Goal: Navigation & Orientation: Find specific page/section

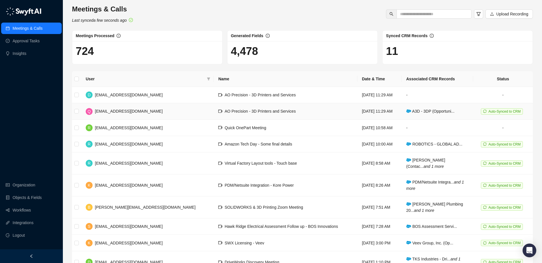
click at [434, 112] on span "A3D - 3DP (Opportuni..." at bounding box center [430, 111] width 48 height 5
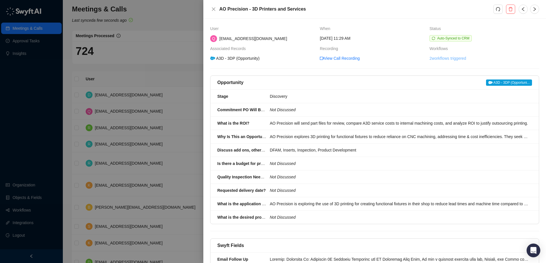
click at [442, 61] on link "2 workflows triggered" at bounding box center [447, 58] width 37 height 6
drag, startPoint x: 442, startPoint y: 61, endPoint x: 436, endPoint y: 58, distance: 6.9
click at [436, 58] on link "2 workflows triggered" at bounding box center [447, 58] width 37 height 6
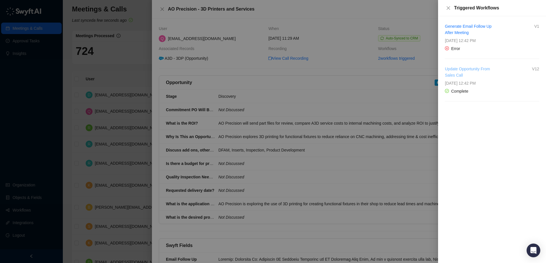
click at [461, 69] on link "Update Opportunity From Sales Call" at bounding box center [467, 72] width 45 height 11
click at [330, 70] on div at bounding box center [273, 131] width 546 height 263
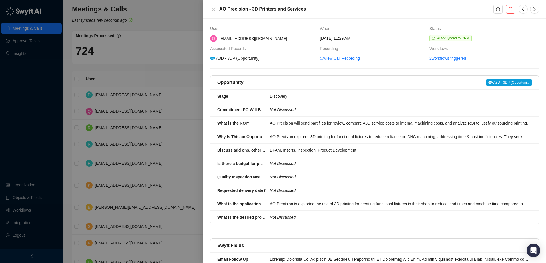
click at [182, 68] on div at bounding box center [273, 131] width 546 height 263
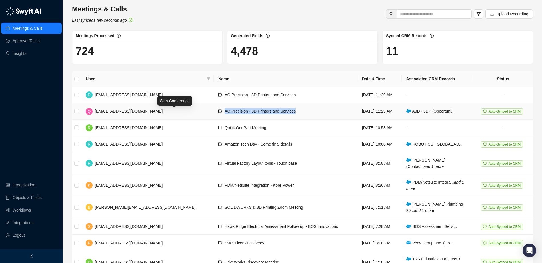
drag, startPoint x: 252, startPoint y: 114, endPoint x: 175, endPoint y: 113, distance: 77.1
click at [214, 113] on td "AO Precision - 3D Printers and Services" at bounding box center [286, 111] width 144 height 16
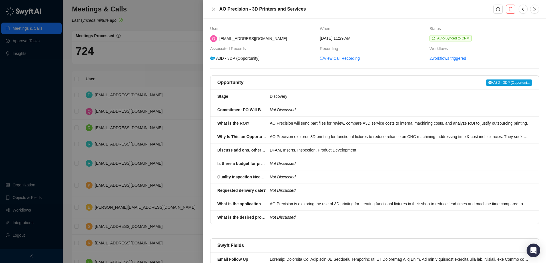
click at [496, 83] on span "A3D - 3DP (Opportuni..." at bounding box center [509, 82] width 46 height 6
click at [167, 68] on div at bounding box center [273, 131] width 546 height 263
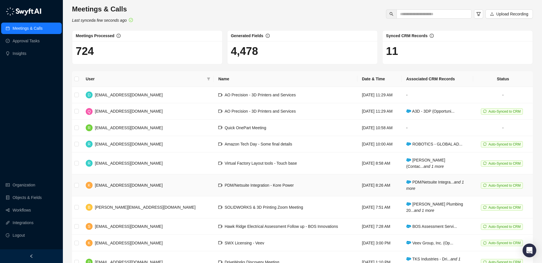
click at [427, 183] on span "PDM/Netsuite Integra... and 1 more" at bounding box center [435, 185] width 58 height 11
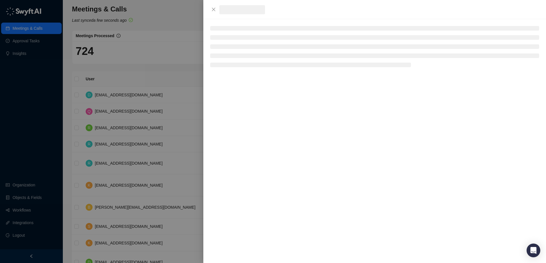
click at [427, 183] on div at bounding box center [273, 131] width 546 height 263
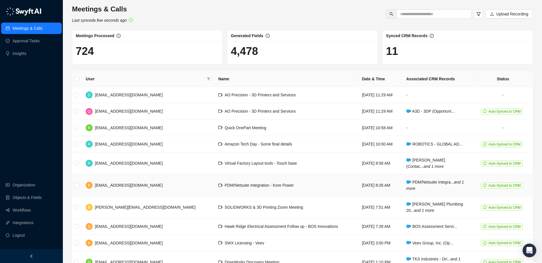
click at [413, 184] on span "PDM/Netsuite Integra... and 1 more" at bounding box center [435, 185] width 58 height 11
click at [299, 187] on td "PDM/Netsuite Integration - Kore Power" at bounding box center [286, 185] width 144 height 22
click at [224, 186] on span "PDM/Netsuite Integration - Kore Power" at bounding box center [258, 185] width 69 height 5
click at [224, 184] on span "PDM/Netsuite Integration - Kore Power" at bounding box center [258, 185] width 69 height 5
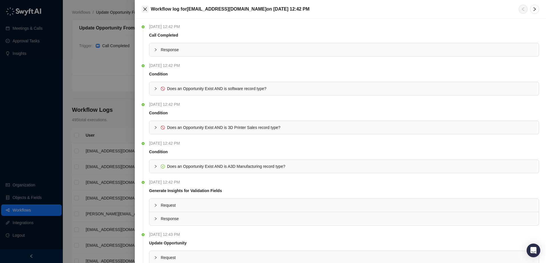
click at [144, 10] on icon "close" at bounding box center [145, 9] width 5 height 5
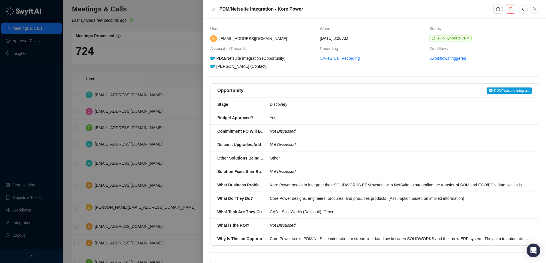
click at [502, 90] on span "PDM/Netsuite Integra..." at bounding box center [509, 90] width 45 height 6
click at [176, 35] on div at bounding box center [273, 131] width 546 height 263
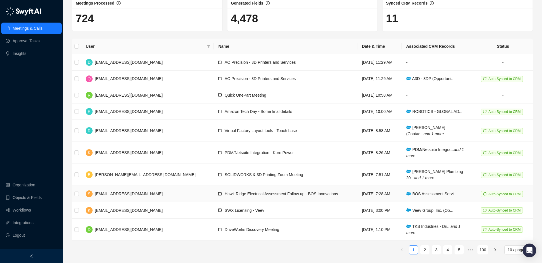
scroll to position [33, 0]
click at [268, 194] on span "Hawk Ridge Electrical Assessment Follow up - BOS Innovations" at bounding box center [280, 193] width 113 height 5
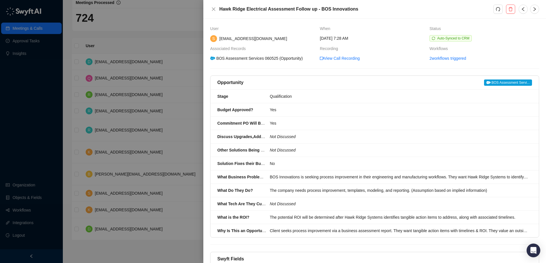
click at [502, 82] on span "BOS Assessment Servi..." at bounding box center [508, 82] width 48 height 6
click at [149, 34] on div at bounding box center [273, 131] width 546 height 263
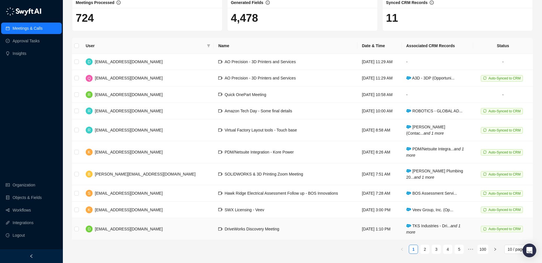
click at [224, 231] on span "DriveWorks Discovery Meeting" at bounding box center [251, 228] width 55 height 5
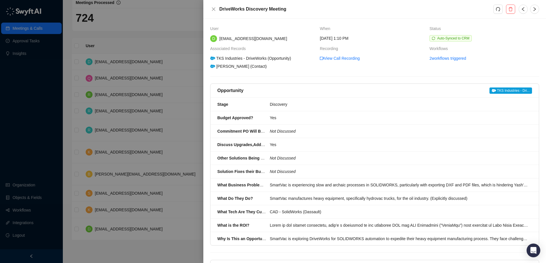
click at [502, 92] on span "TKS Industries - Dri..." at bounding box center [510, 90] width 43 height 6
click at [173, 34] on div at bounding box center [273, 131] width 546 height 263
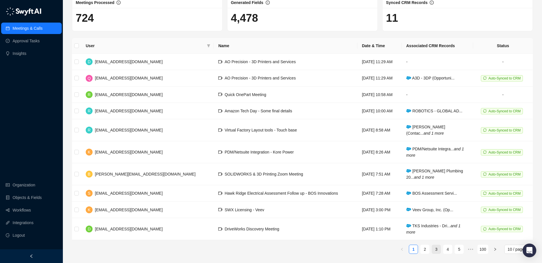
click at [438, 252] on link "3" at bounding box center [436, 249] width 9 height 9
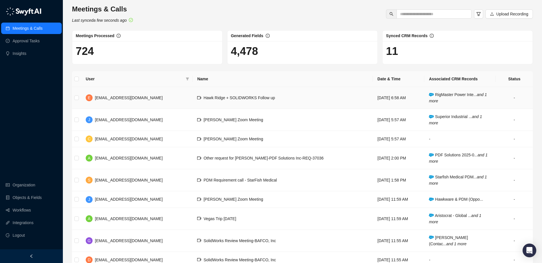
click at [237, 96] on span "Hawk Ridge + SOLIDWORKS Follow up" at bounding box center [238, 97] width 71 height 5
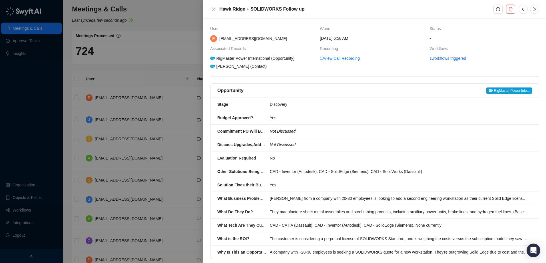
click at [502, 91] on span "RigMaster Power Inte..." at bounding box center [509, 90] width 46 height 6
click at [170, 66] on div at bounding box center [273, 131] width 546 height 263
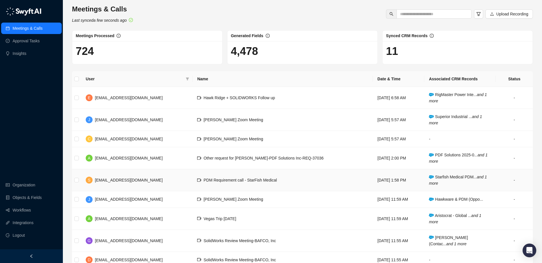
scroll to position [45, 0]
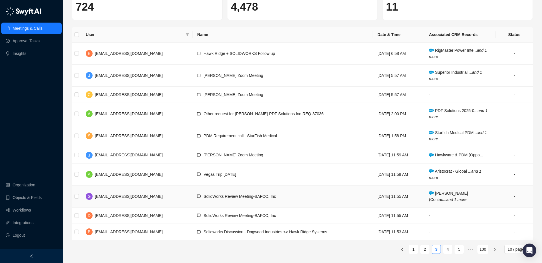
click at [254, 196] on span "SolidWorks Review Meeting-BAFCO, Inc" at bounding box center [239, 196] width 72 height 5
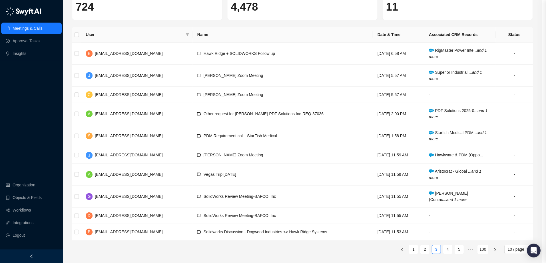
click at [254, 196] on div at bounding box center [273, 131] width 546 height 263
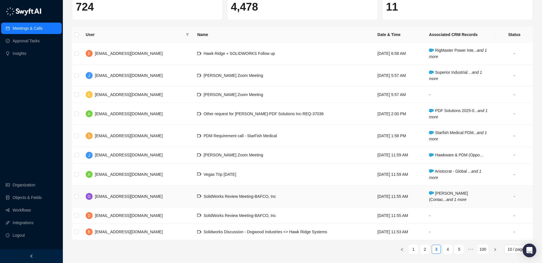
click at [444, 194] on span "[PERSON_NAME] (Contac... and 1 more" at bounding box center [448, 196] width 39 height 11
click at [317, 198] on td "SolidWorks Review Meeting-BAFCO, Inc" at bounding box center [282, 196] width 180 height 22
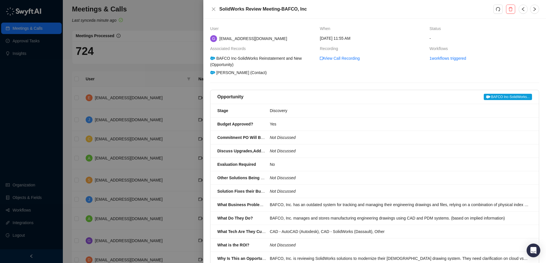
click at [507, 96] on span "BAFCO Inc-SolidWorks..." at bounding box center [508, 97] width 48 height 6
click at [212, 11] on icon "close" at bounding box center [213, 9] width 5 height 5
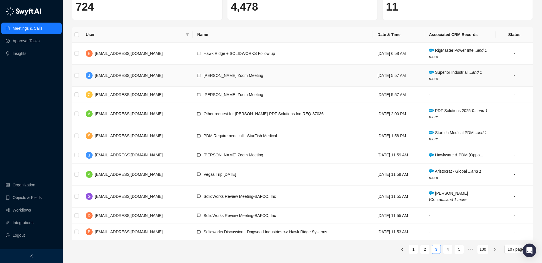
scroll to position [45, 0]
click at [424, 250] on link "2" at bounding box center [424, 249] width 9 height 9
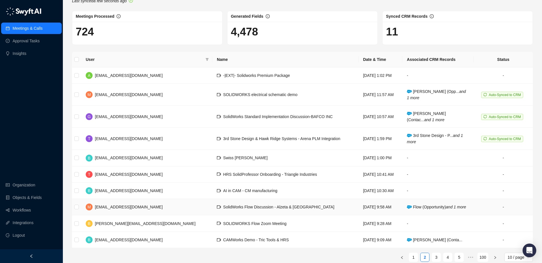
scroll to position [28, 0]
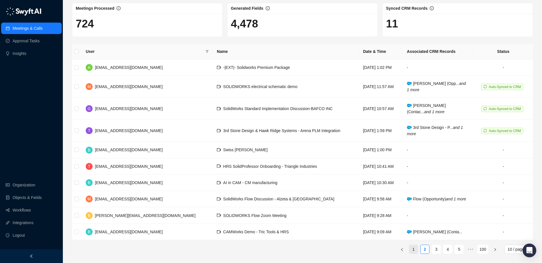
click at [411, 251] on link "1" at bounding box center [413, 249] width 9 height 9
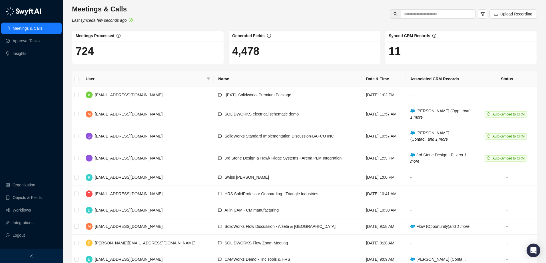
click at [411, 251] on main "Meetings & Calls Last synced a few seconds ago Upload Recording Meetings Proces…" at bounding box center [304, 145] width 465 height 281
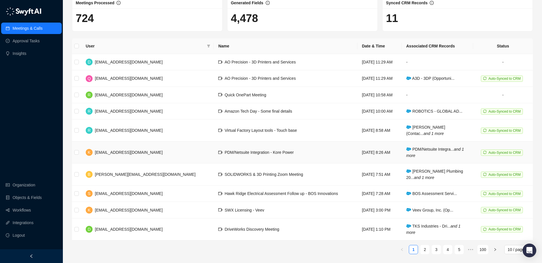
scroll to position [33, 0]
